Goal: Task Accomplishment & Management: Manage account settings

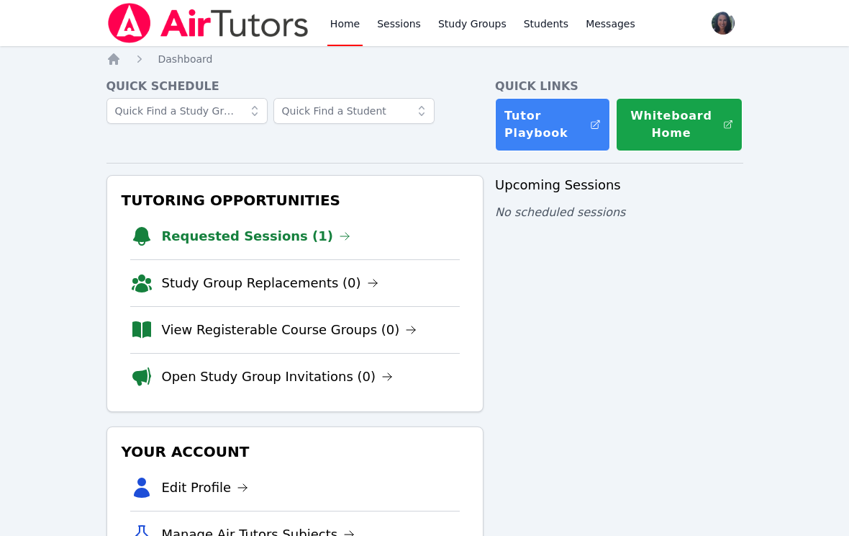
click at [295, 255] on li "Requested Sessions (1)" at bounding box center [295, 236] width 330 height 46
click at [276, 228] on link "Requested Sessions (1)" at bounding box center [256, 236] width 189 height 20
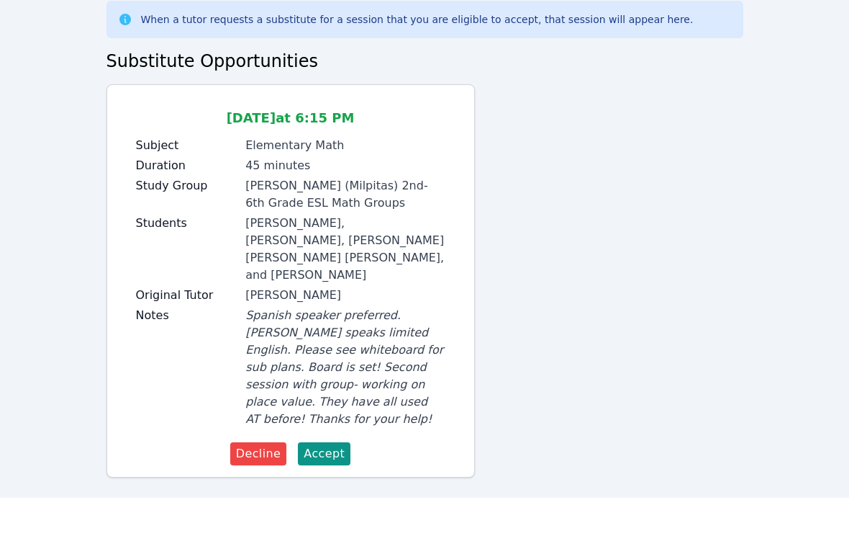
scroll to position [38, 0]
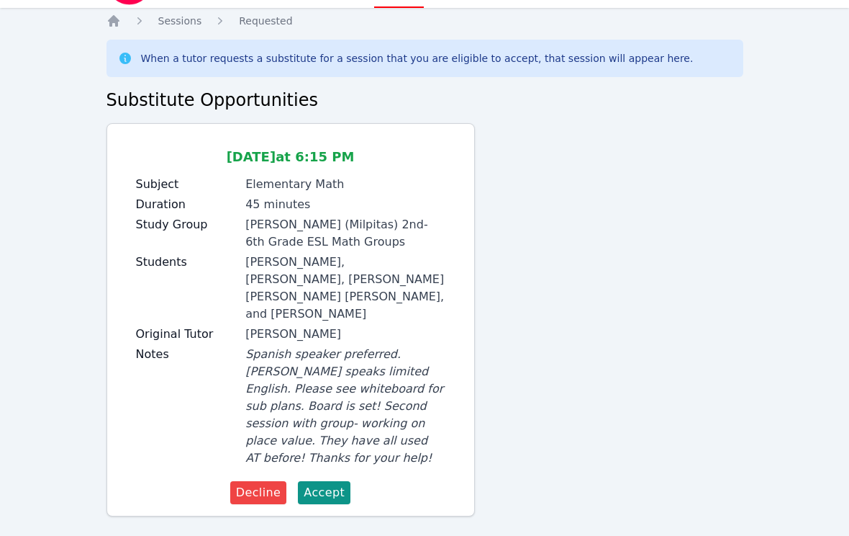
click at [328, 486] on span "Accept" at bounding box center [324, 492] width 41 height 17
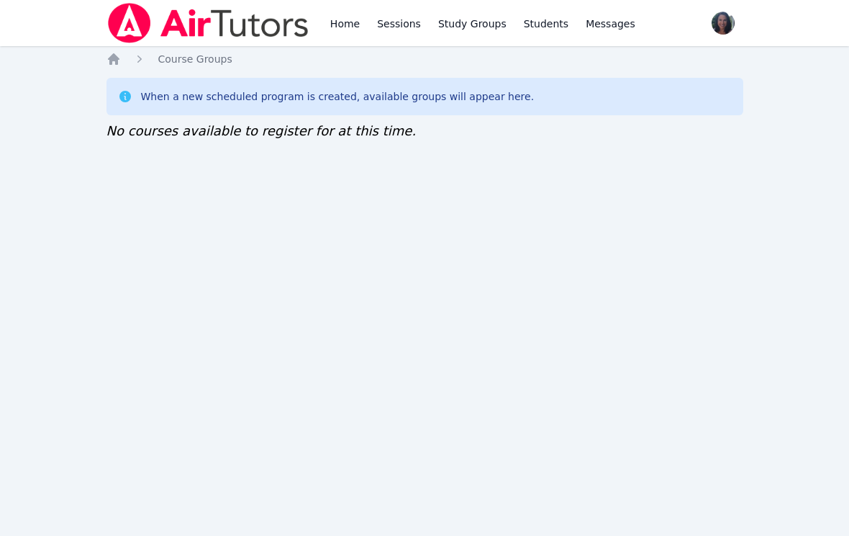
click at [114, 59] on icon "Breadcrumb" at bounding box center [114, 59] width 12 height 12
